Goal: Navigation & Orientation: Find specific page/section

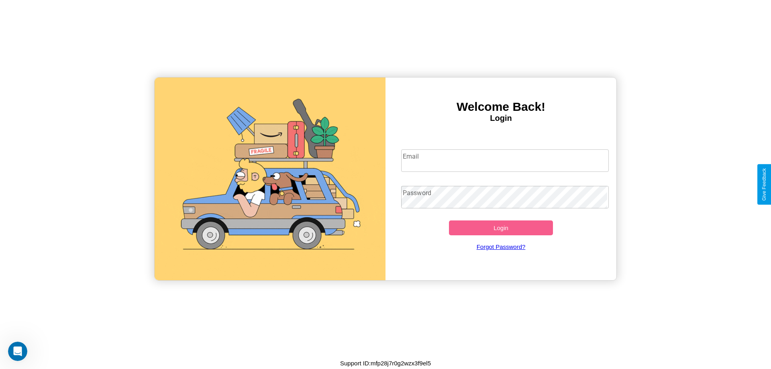
click at [501, 160] on input "Email" at bounding box center [505, 160] width 208 height 22
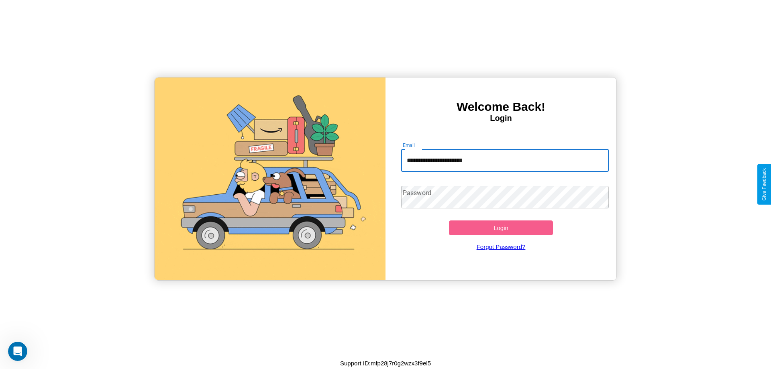
type input "**********"
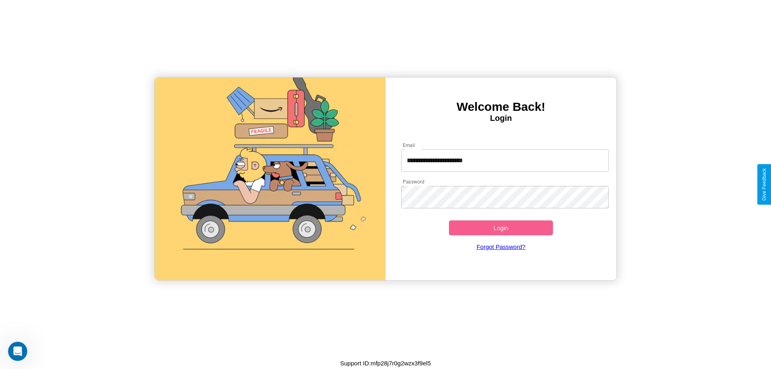
click at [501, 228] on button "Login" at bounding box center [501, 227] width 104 height 15
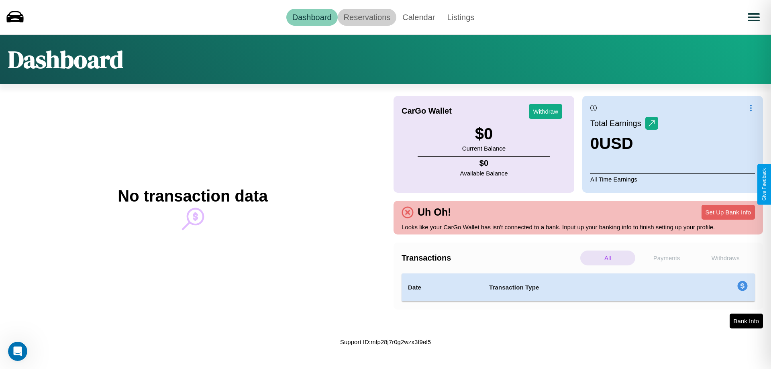
click at [367, 17] on link "Reservations" at bounding box center [367, 17] width 59 height 17
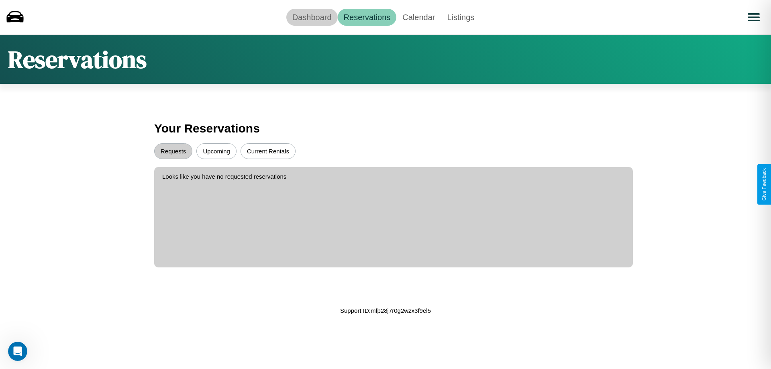
click at [312, 17] on link "Dashboard" at bounding box center [311, 17] width 51 height 17
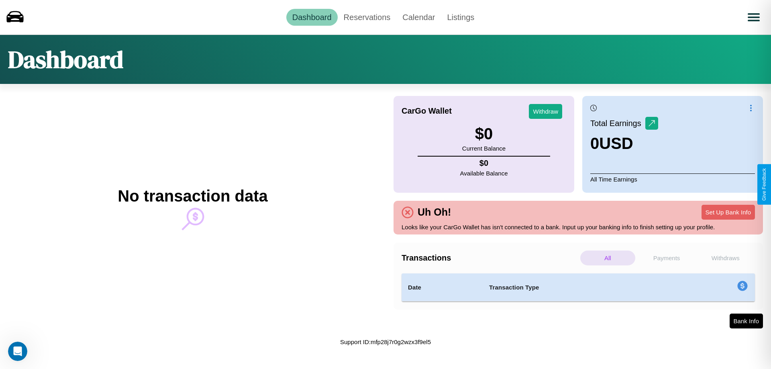
click at [666, 258] on p "Payments" at bounding box center [666, 258] width 55 height 15
click at [725, 258] on p "Withdraws" at bounding box center [725, 258] width 55 height 15
click at [418, 17] on link "Calendar" at bounding box center [418, 17] width 45 height 17
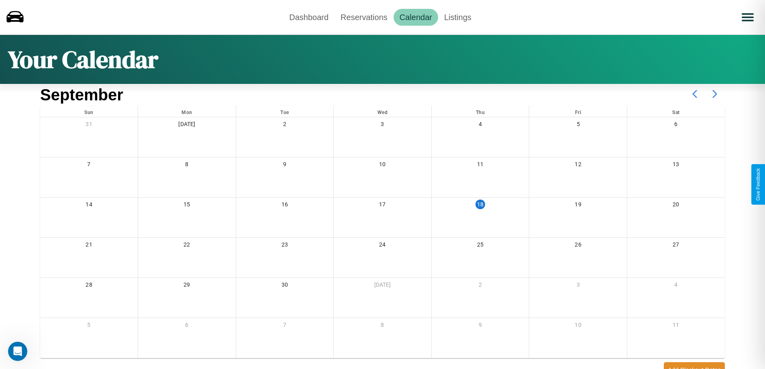
click at [715, 94] on icon at bounding box center [715, 94] width 20 height 20
